Goal: Transaction & Acquisition: Purchase product/service

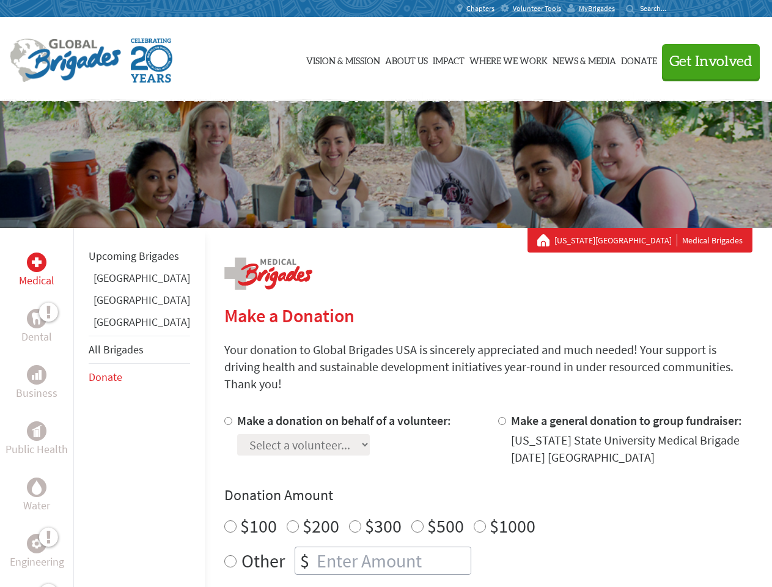
click at [675, 9] on div "Search for:" at bounding box center [650, 9] width 49 height 10
click at [705, 61] on span "Get Involved" at bounding box center [710, 61] width 83 height 15
click at [81, 407] on div "Upcoming Brigades [GEOGRAPHIC_DATA] [GEOGRAPHIC_DATA] [GEOGRAPHIC_DATA] All Bri…" at bounding box center [138, 521] width 131 height 587
click at [467, 491] on div "Donation Amount $100 $200 $300 $500 $1000 Other $" at bounding box center [488, 529] width 528 height 89
click at [224, 417] on input "Make a donation on behalf of a volunteer:" at bounding box center [228, 421] width 8 height 8
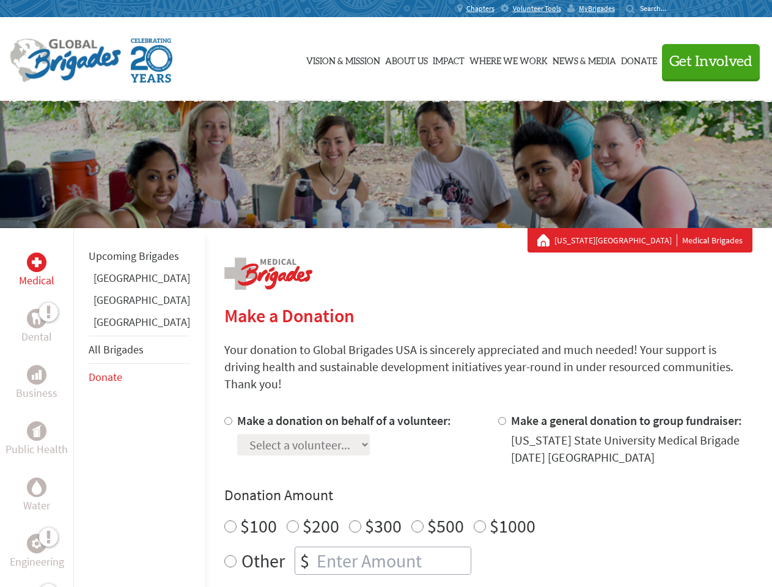
radio input "true"
click at [498, 417] on input "Make a general donation to group fundraiser:" at bounding box center [502, 421] width 8 height 8
radio input "true"
